Goal: Transaction & Acquisition: Purchase product/service

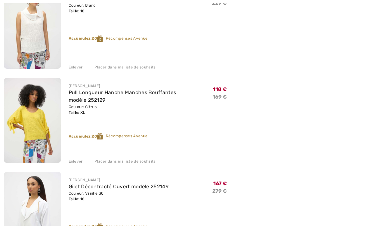
scroll to position [571, 0]
click at [77, 163] on div "Enlever" at bounding box center [76, 162] width 14 height 6
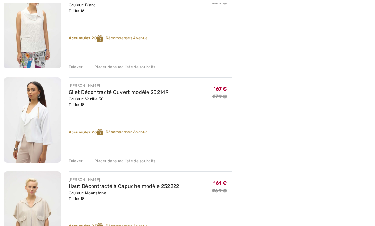
click at [74, 162] on div "Enlever" at bounding box center [76, 161] width 14 height 6
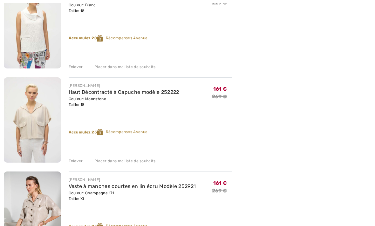
click at [71, 162] on div "Enlever" at bounding box center [76, 161] width 14 height 6
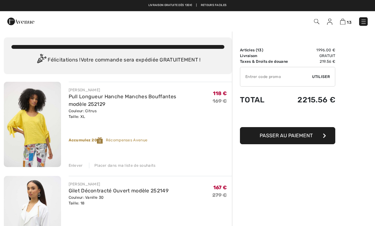
scroll to position [0, 0]
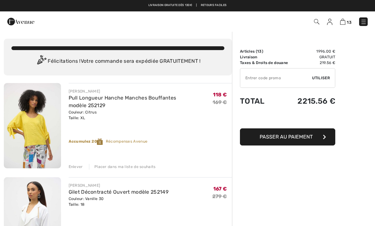
click at [277, 83] on input "TEXT" at bounding box center [276, 78] width 72 height 19
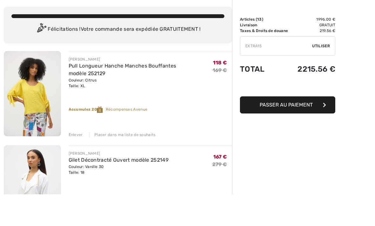
type input "EXTRA15"
click at [322, 75] on span "Utiliser" at bounding box center [321, 78] width 18 height 6
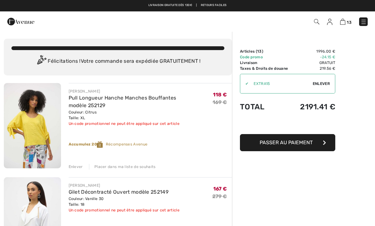
click at [21, 28] on img at bounding box center [20, 21] width 27 height 13
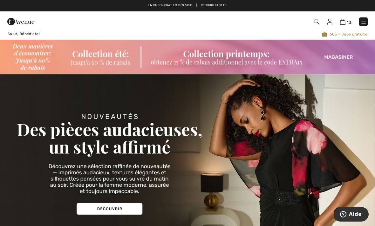
click at [365, 25] on img at bounding box center [363, 22] width 6 height 6
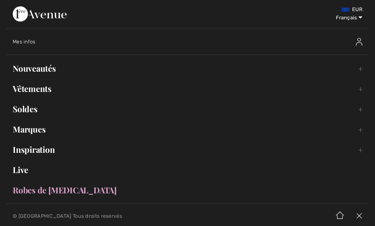
click at [52, 69] on link "Nouveautés Toggle submenu" at bounding box center [187, 69] width 362 height 14
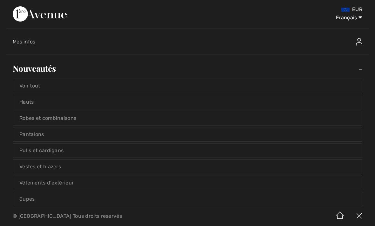
click at [36, 82] on link "Voir tout" at bounding box center [187, 86] width 349 height 14
click at [51, 89] on link "Voir tout" at bounding box center [187, 86] width 349 height 14
click at [35, 90] on link "Voir tout" at bounding box center [187, 86] width 349 height 14
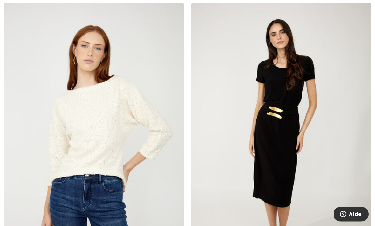
scroll to position [1022, 0]
click at [104, 128] on img at bounding box center [94, 138] width 180 height 270
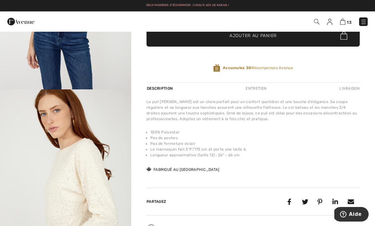
scroll to position [138, 0]
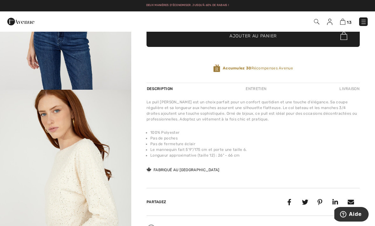
click at [78, 179] on img "2 / 4" at bounding box center [65, 188] width 131 height 197
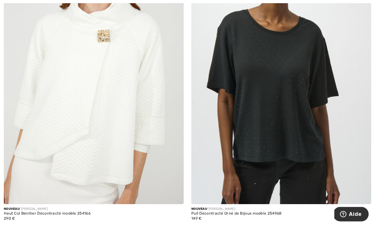
scroll to position [2927, 0]
click at [225, 152] on img at bounding box center [281, 70] width 180 height 270
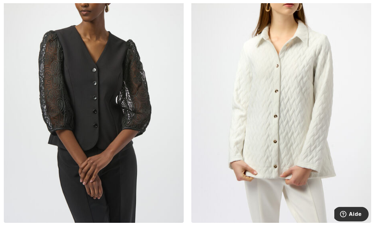
scroll to position [3498, 0]
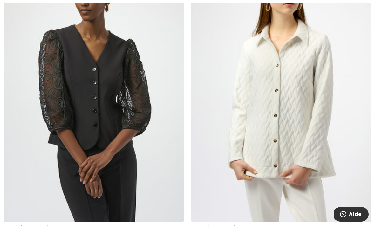
click at [113, 110] on img at bounding box center [94, 88] width 180 height 270
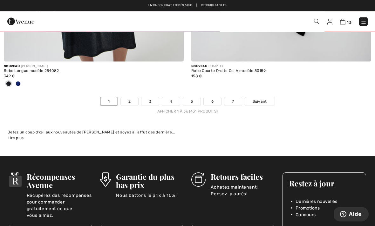
scroll to position [5515, 0]
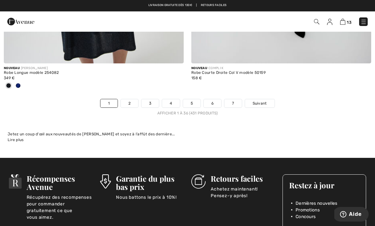
click at [260, 101] on span "Suivant" at bounding box center [260, 104] width 14 height 6
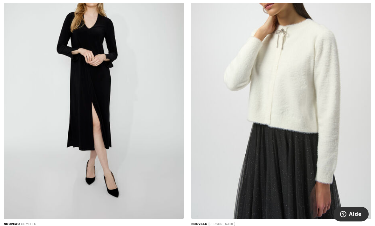
scroll to position [1065, 0]
click at [280, 84] on img at bounding box center [281, 85] width 180 height 270
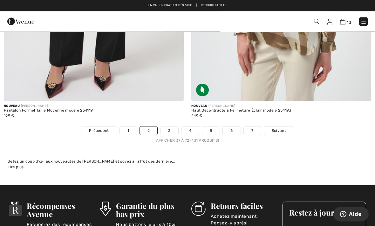
scroll to position [5457, 0]
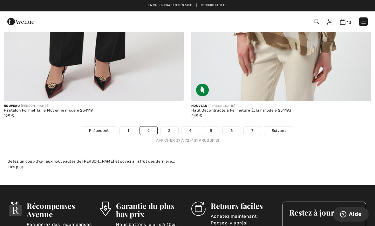
click at [279, 128] on span "Suivant" at bounding box center [279, 131] width 14 height 6
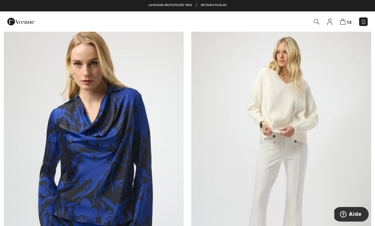
scroll to position [108, 0]
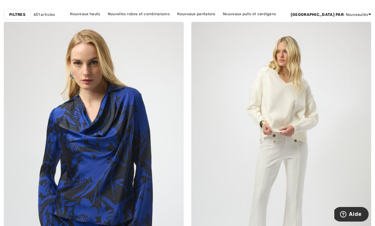
click at [288, 99] on img at bounding box center [281, 157] width 180 height 270
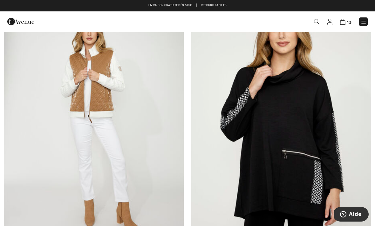
scroll to position [1966, 0]
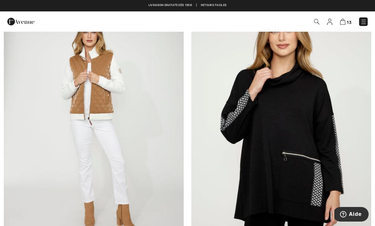
click at [96, 94] on img at bounding box center [94, 125] width 180 height 270
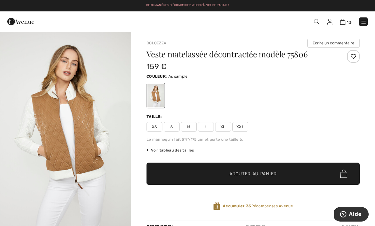
click at [223, 128] on span "XL" at bounding box center [223, 127] width 16 height 10
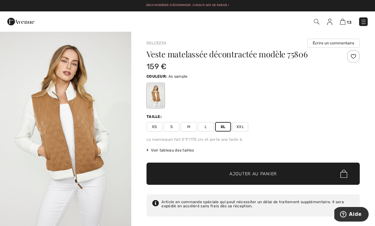
click at [241, 174] on span "Ajouter au panier" at bounding box center [252, 174] width 47 height 7
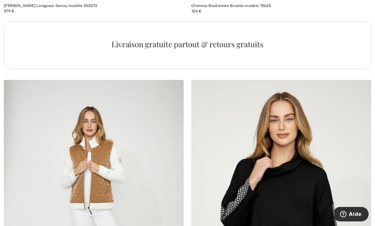
scroll to position [1877, 0]
click at [128, 180] on img at bounding box center [94, 215] width 180 height 270
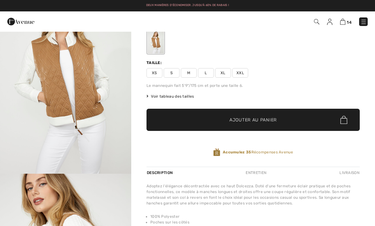
scroll to position [57, 0]
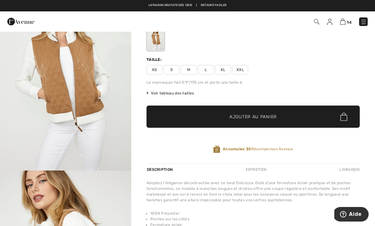
click at [182, 93] on span "Voir tableau des tailles" at bounding box center [170, 94] width 48 height 6
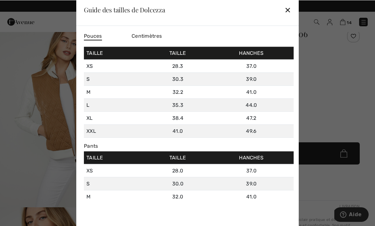
click at [290, 11] on div "✕" at bounding box center [287, 9] width 7 height 13
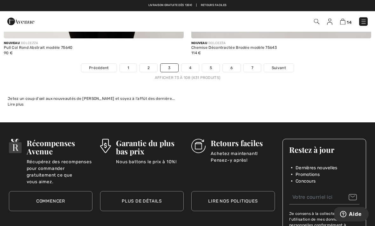
scroll to position [5487, 0]
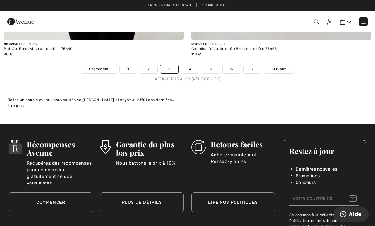
click at [279, 66] on span "Suivant" at bounding box center [279, 69] width 14 height 6
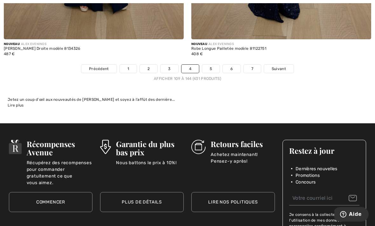
scroll to position [5530, 0]
